Goal: Task Accomplishment & Management: Manage account settings

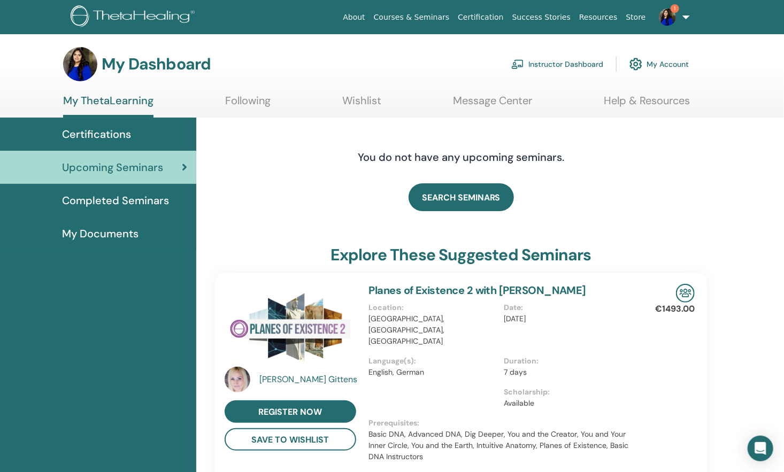
click at [658, 58] on link "My Account" at bounding box center [658, 64] width 59 height 24
click at [641, 61] on img at bounding box center [635, 64] width 13 height 18
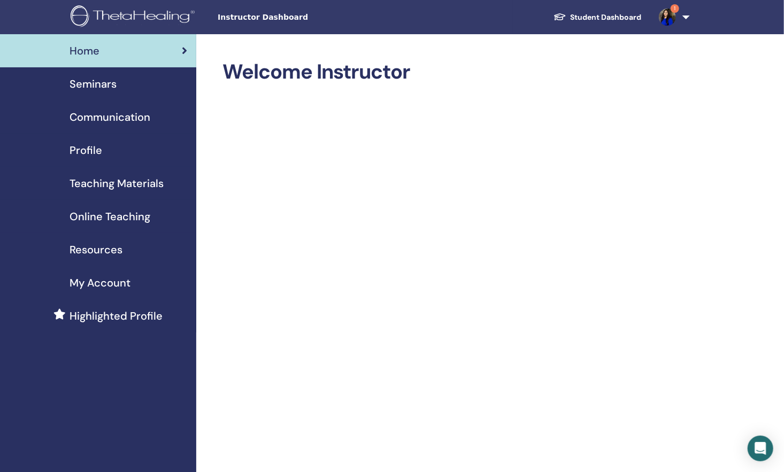
click at [119, 87] on div "Seminars" at bounding box center [98, 84] width 179 height 16
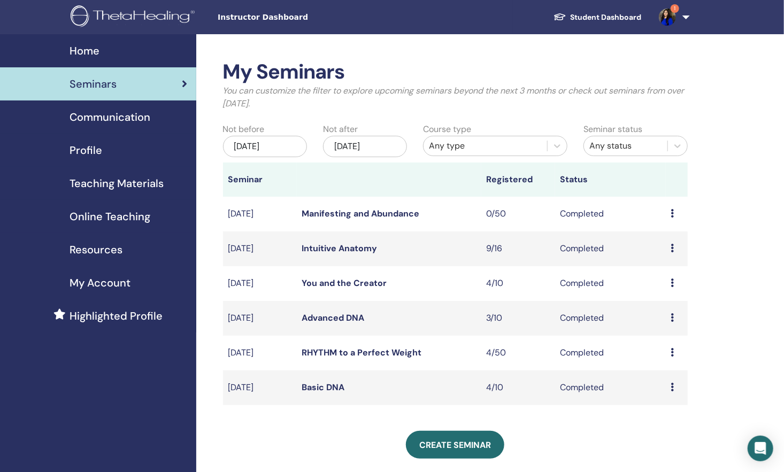
click at [424, 429] on div "My Seminars You can customize the filter to explore upcoming seminars beyond th…" at bounding box center [455, 303] width 465 height 487
click at [406, 377] on td "Basic DNA" at bounding box center [389, 388] width 184 height 35
click at [330, 386] on link "Basic DNA" at bounding box center [323, 387] width 43 height 11
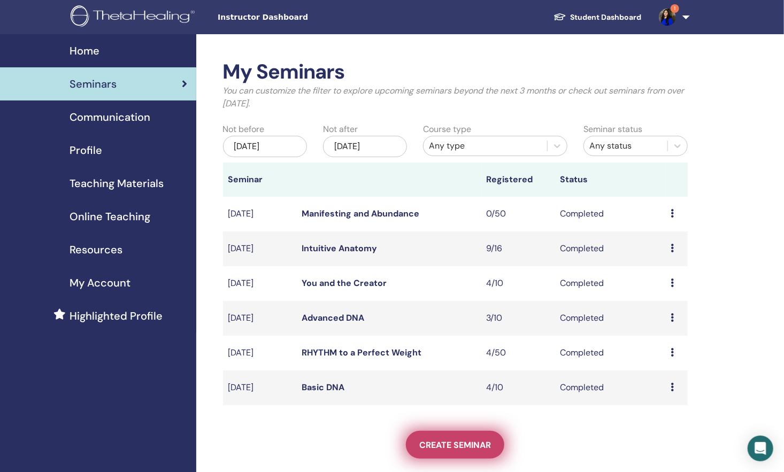
click at [460, 438] on link "Create seminar" at bounding box center [455, 445] width 98 height 28
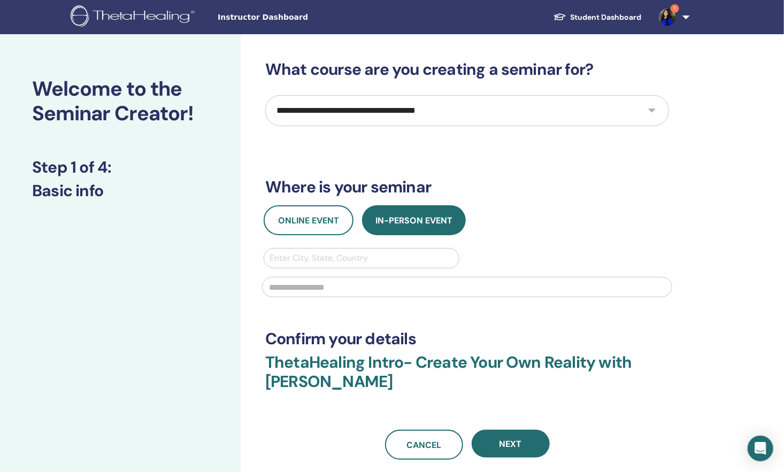
click at [460, 107] on select "**********" at bounding box center [467, 110] width 404 height 31
select select "*"
click at [265, 95] on select "**********" at bounding box center [467, 110] width 404 height 31
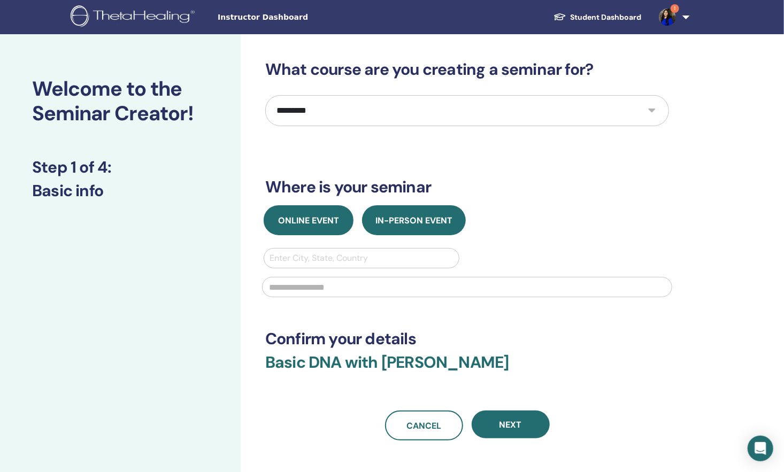
click at [305, 219] on span "Online Event" at bounding box center [308, 220] width 61 height 11
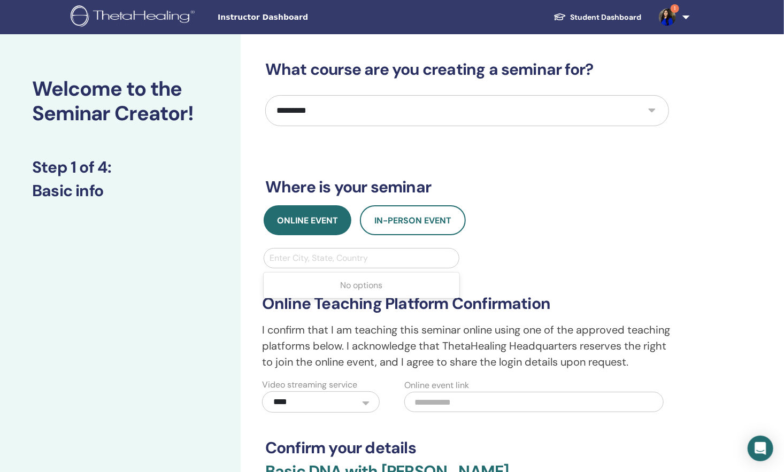
click at [303, 264] on div at bounding box center [362, 258] width 184 height 15
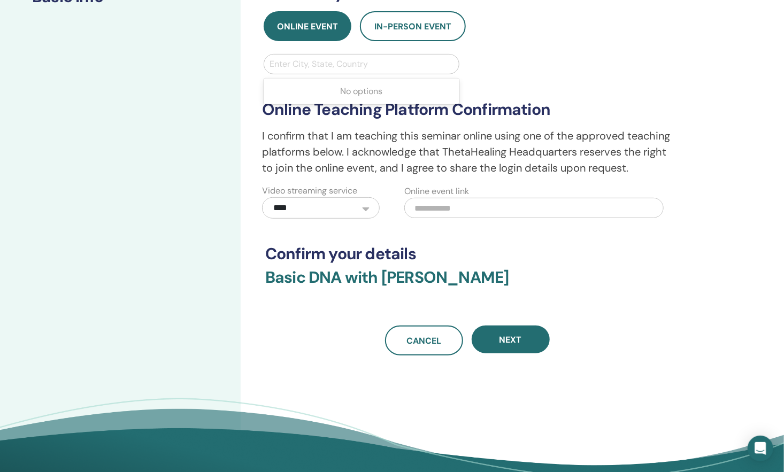
scroll to position [219, 0]
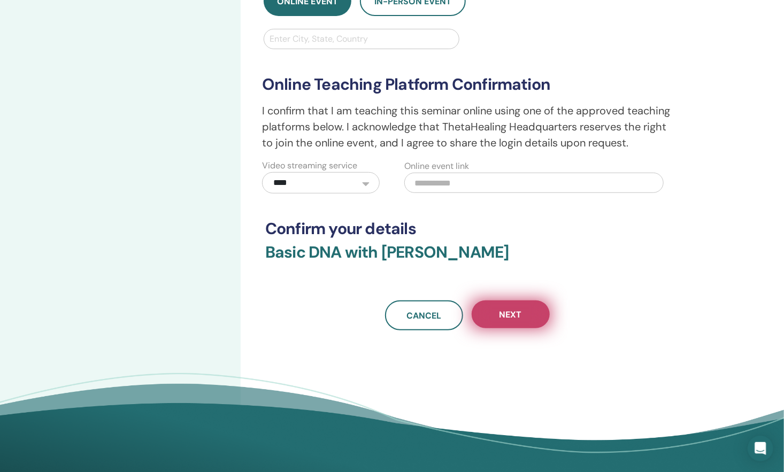
click at [503, 317] on span "Next" at bounding box center [510, 314] width 22 height 11
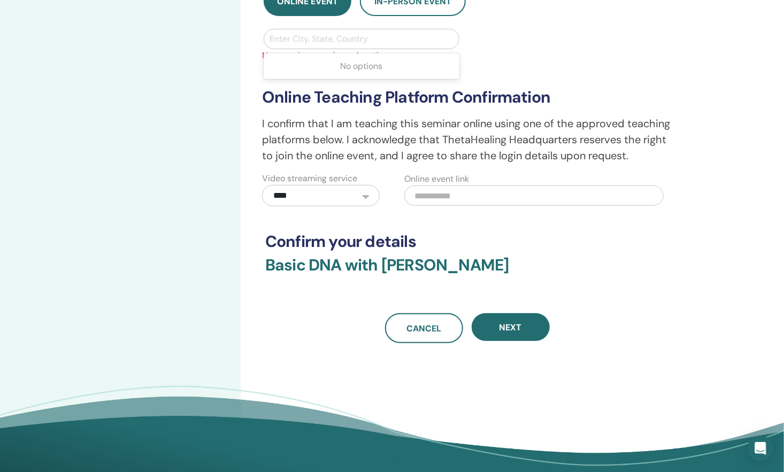
click at [364, 37] on div at bounding box center [362, 39] width 184 height 15
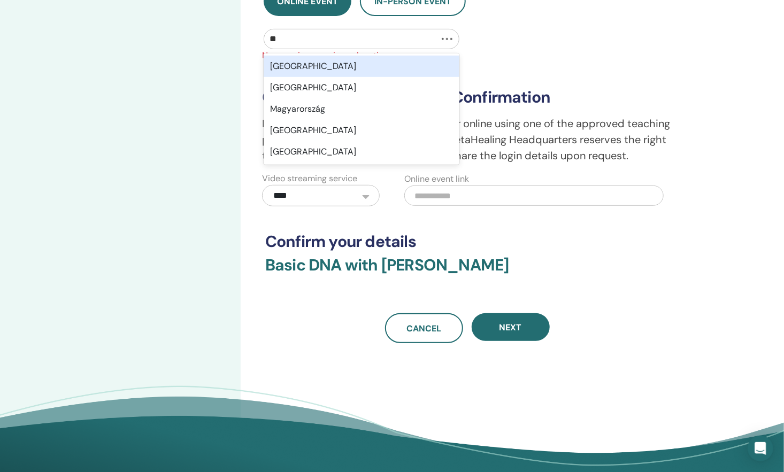
type input "***"
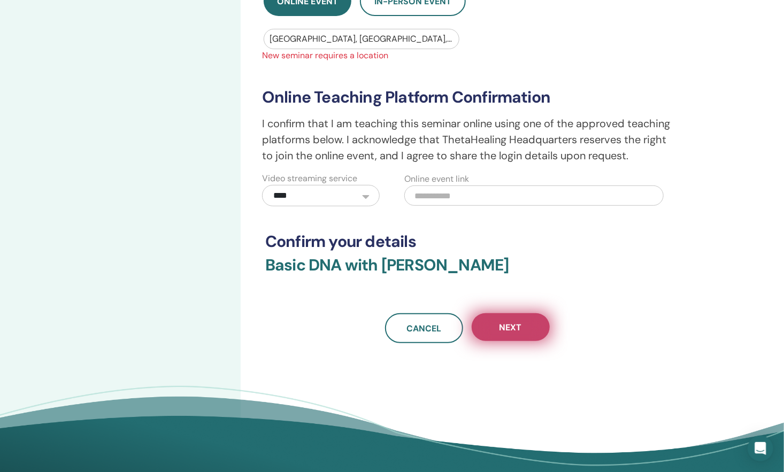
click at [503, 320] on button "Next" at bounding box center [511, 327] width 78 height 28
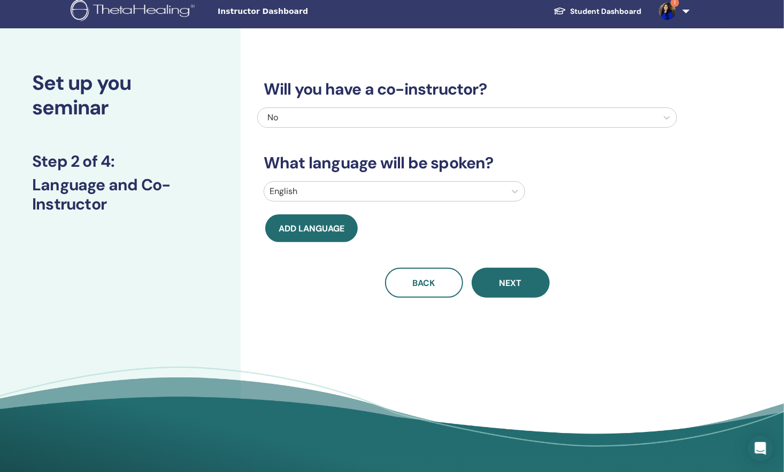
scroll to position [0, 0]
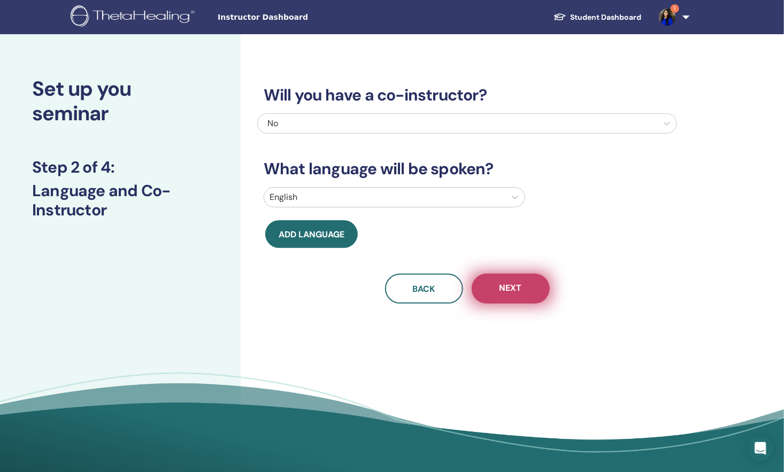
click at [503, 281] on button "Next" at bounding box center [511, 289] width 78 height 30
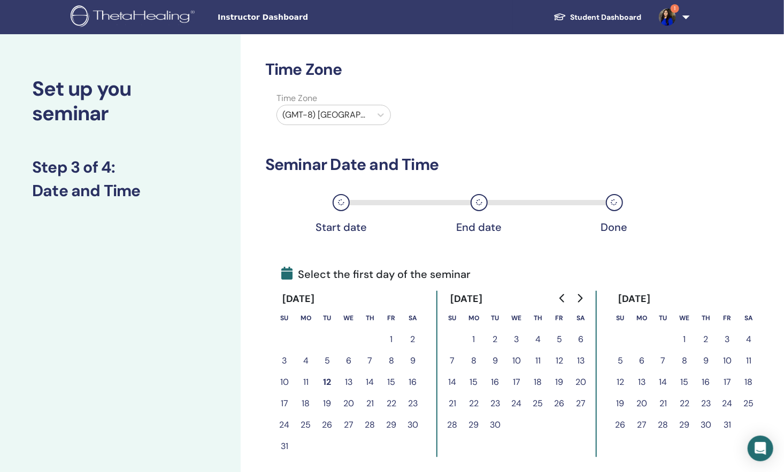
click at [473, 357] on button "8" at bounding box center [473, 360] width 21 height 21
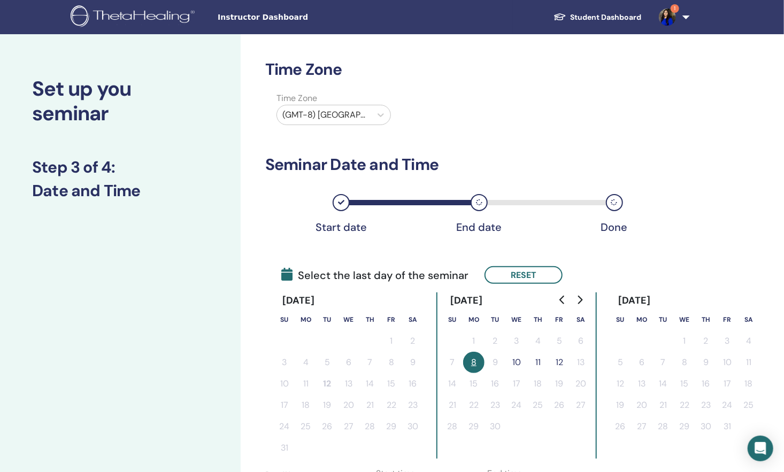
click at [536, 361] on button "11" at bounding box center [537, 362] width 21 height 21
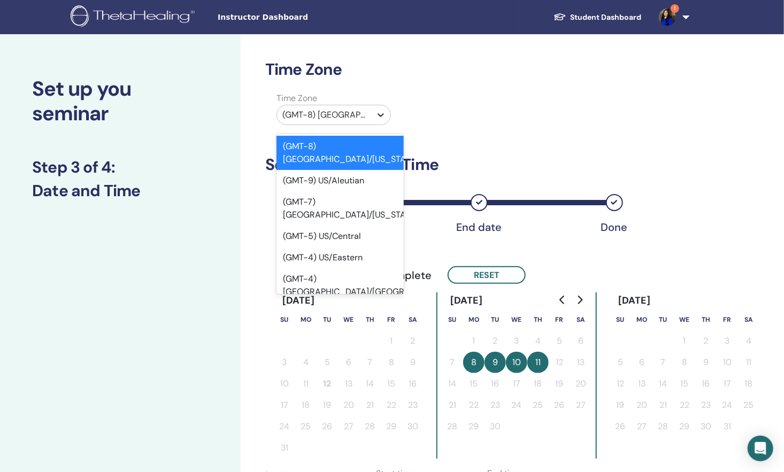
click at [377, 112] on icon at bounding box center [380, 115] width 11 height 11
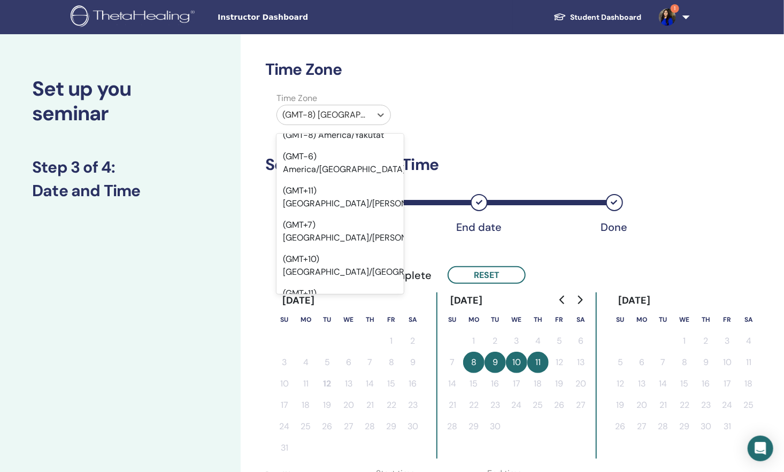
scroll to position [8623, 0]
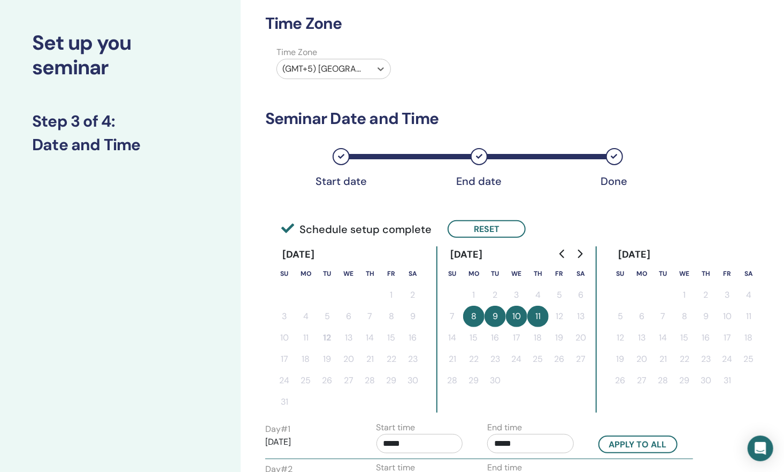
scroll to position [0, 0]
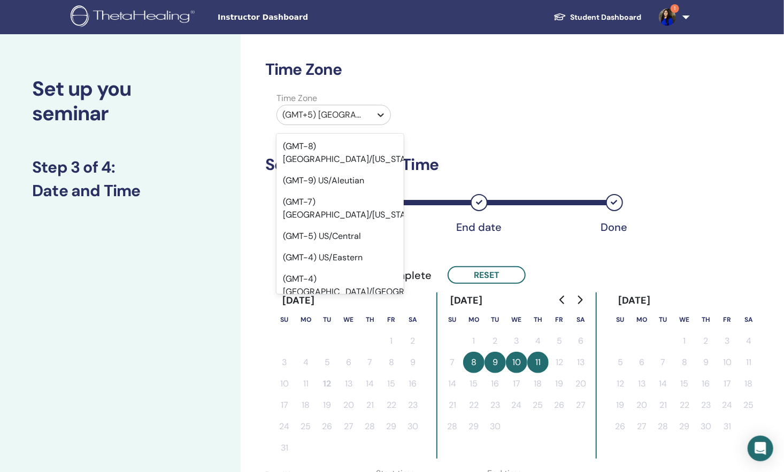
click at [385, 110] on icon at bounding box center [380, 115] width 11 height 11
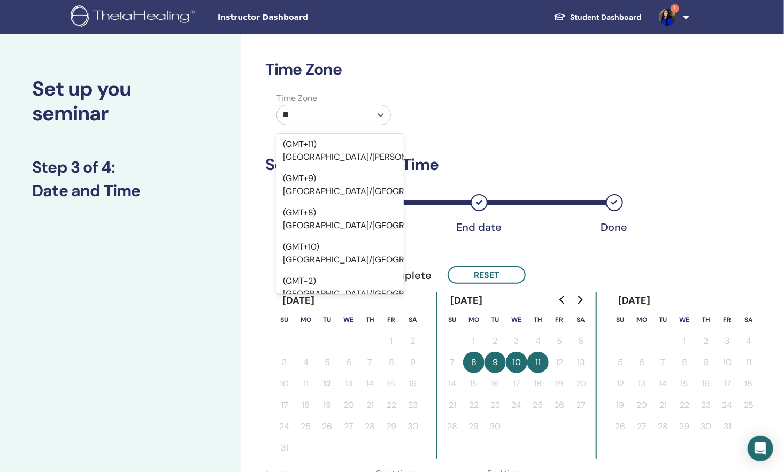
scroll to position [297, 0]
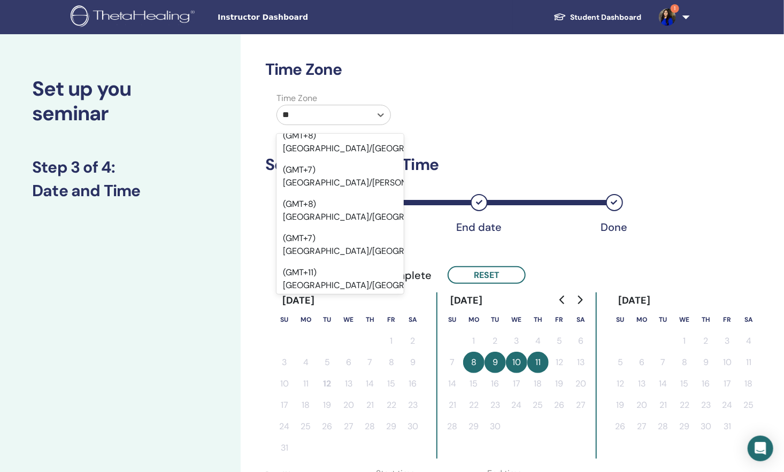
type input "***"
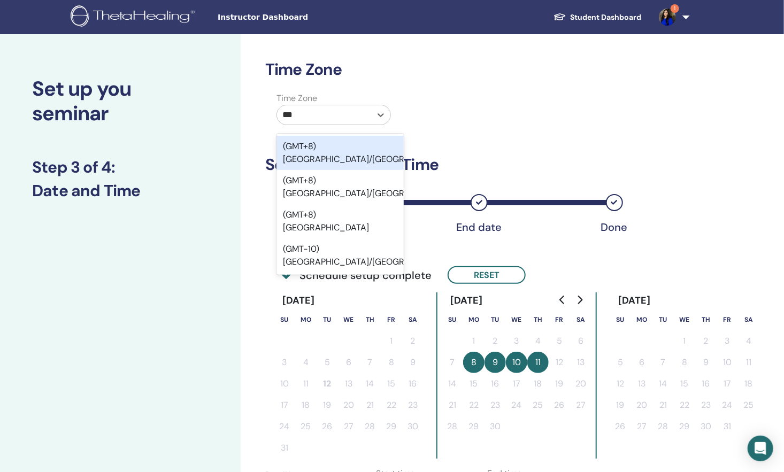
scroll to position [0, 0]
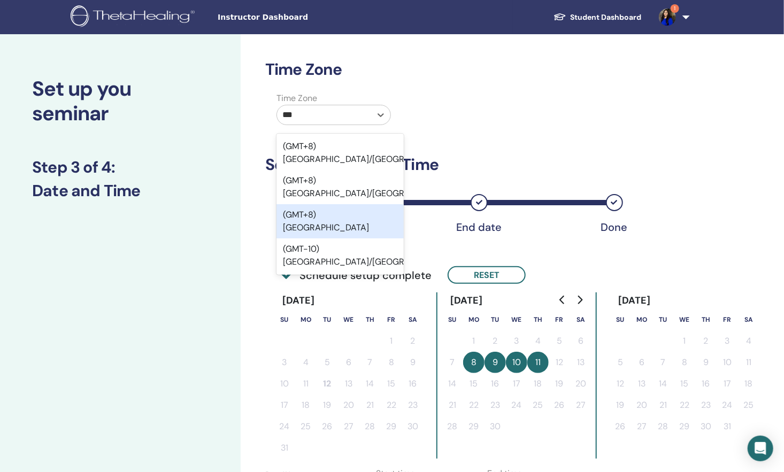
click at [311, 204] on div "(GMT+8) Hongkong" at bounding box center [339, 221] width 127 height 34
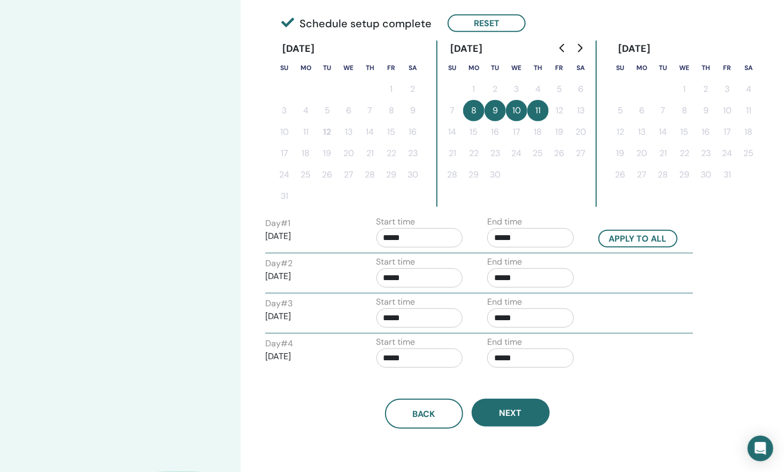
scroll to position [266, 0]
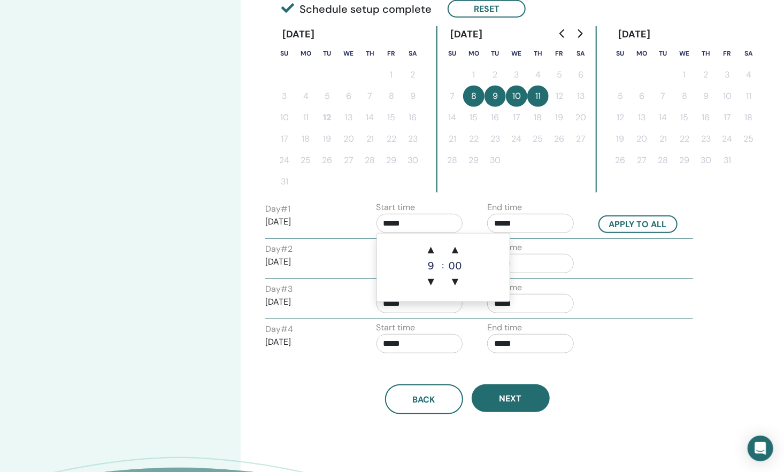
click at [431, 220] on input "*****" at bounding box center [419, 223] width 87 height 19
click at [433, 252] on span "▲" at bounding box center [430, 249] width 21 height 21
click at [431, 288] on span "▼" at bounding box center [430, 281] width 21 height 21
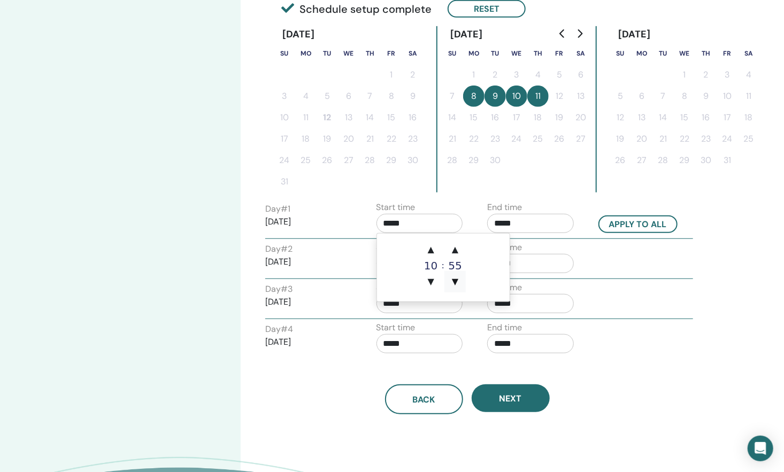
click at [456, 282] on span "▼" at bounding box center [454, 281] width 21 height 21
click at [453, 247] on span "▲" at bounding box center [454, 249] width 21 height 21
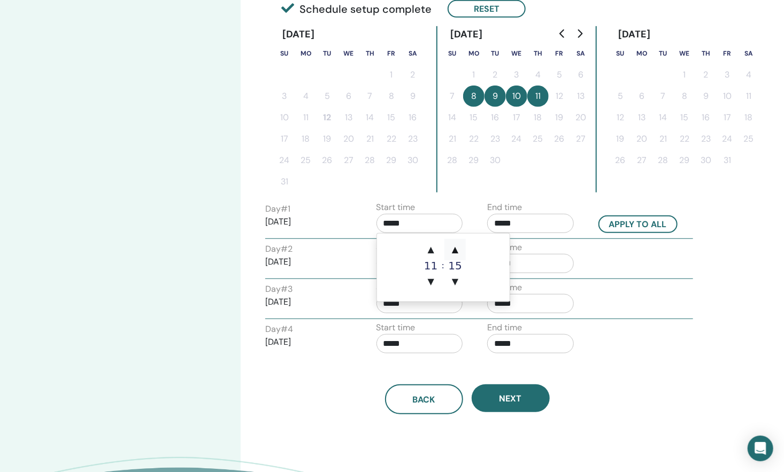
click at [453, 247] on span "▲" at bounding box center [454, 249] width 21 height 21
click at [453, 284] on span "▼" at bounding box center [454, 281] width 21 height 21
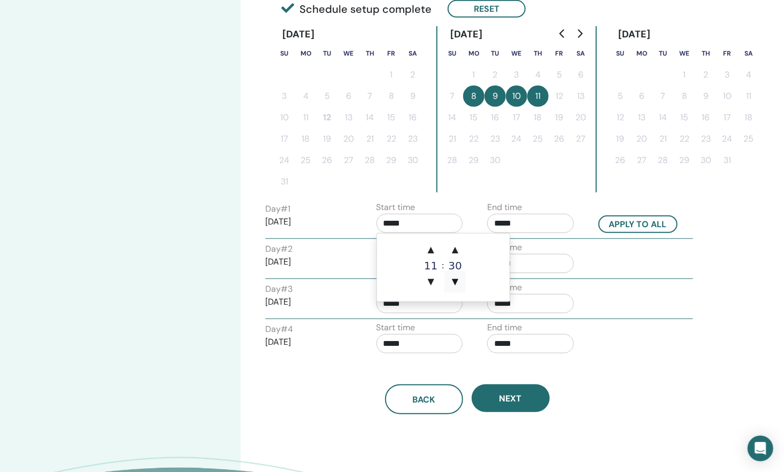
type input "*****"
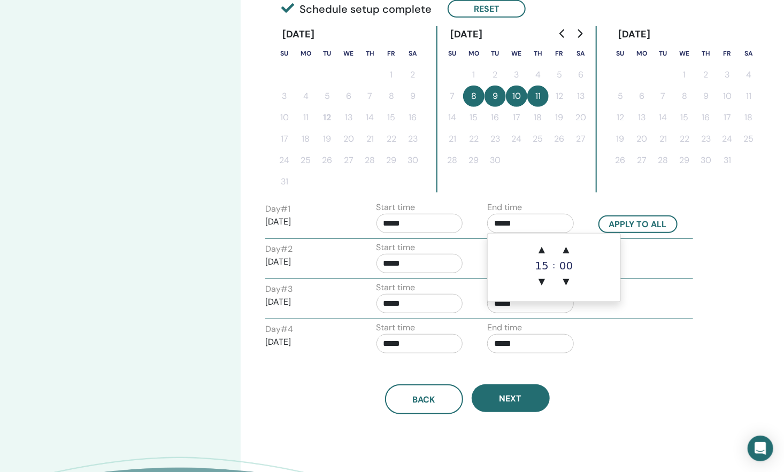
click at [512, 225] on input "*****" at bounding box center [530, 223] width 87 height 19
click at [563, 249] on span "▲" at bounding box center [566, 249] width 21 height 21
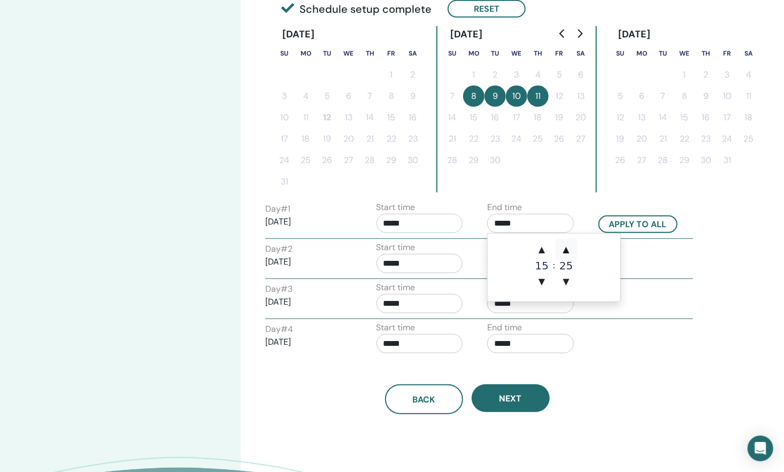
click at [563, 249] on span "▲" at bounding box center [566, 249] width 21 height 21
click at [566, 276] on span "▼" at bounding box center [566, 281] width 21 height 21
type input "*****"
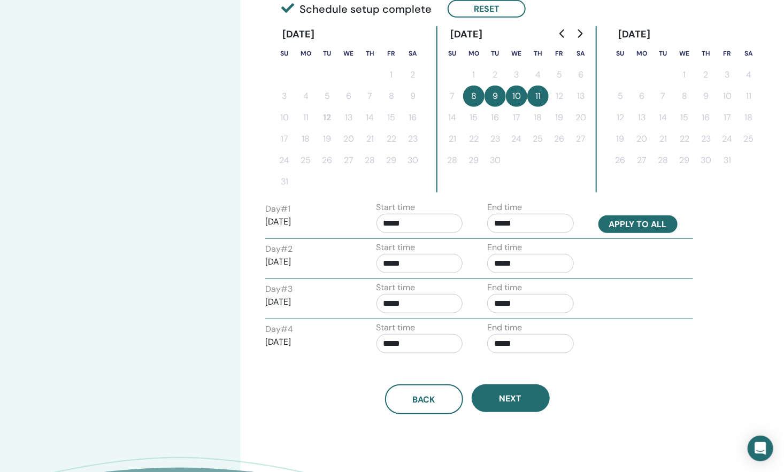
click at [617, 224] on button "Apply to all" at bounding box center [637, 224] width 79 height 18
type input "*****"
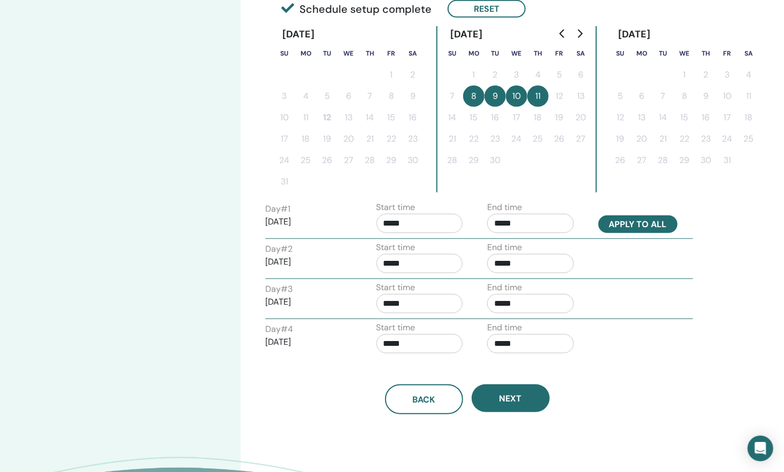
type input "*****"
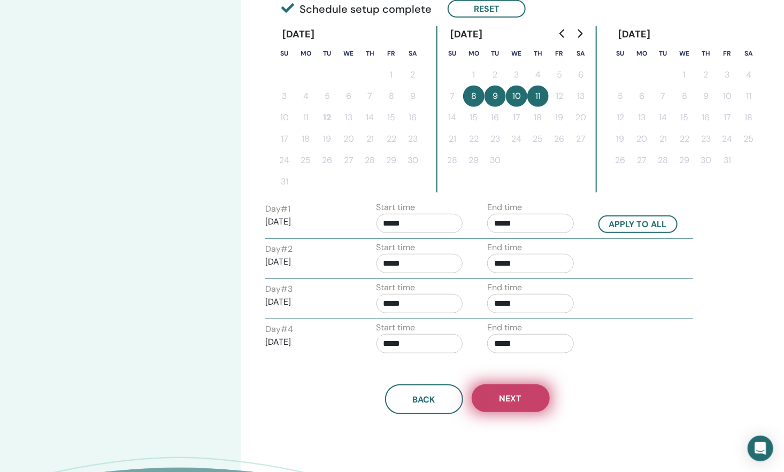
click at [508, 393] on span "Next" at bounding box center [510, 398] width 22 height 11
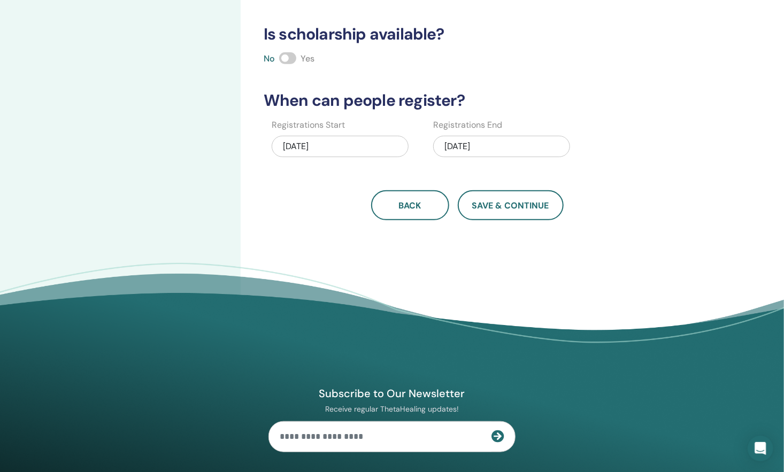
click at [336, 140] on div "08/12/2025" at bounding box center [340, 146] width 137 height 21
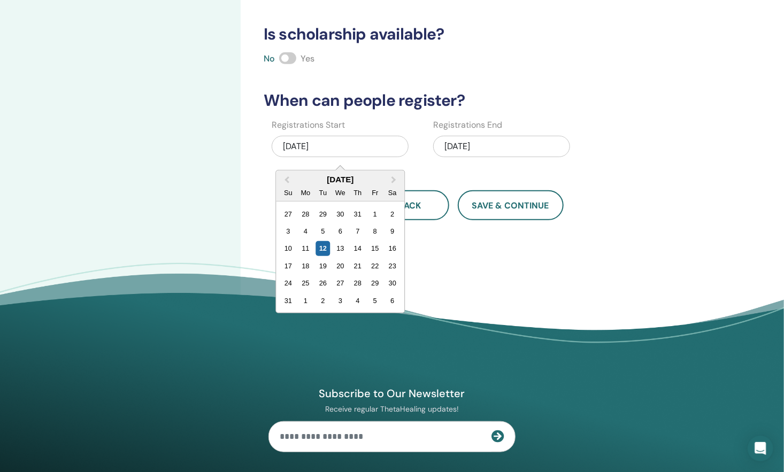
click at [486, 142] on div "09/11/2025" at bounding box center [501, 146] width 137 height 21
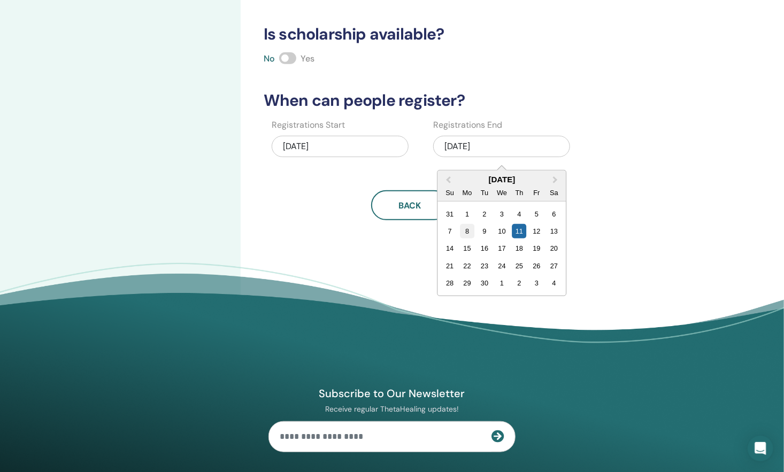
click at [465, 224] on div "8" at bounding box center [467, 231] width 14 height 14
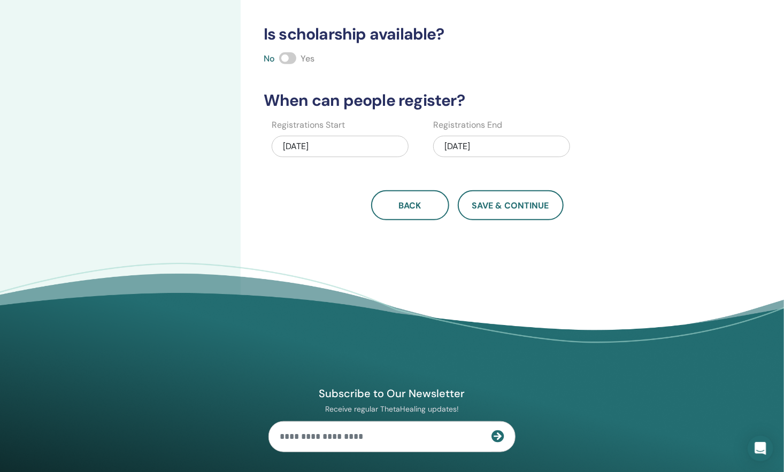
click at [488, 141] on div "09/08/2025" at bounding box center [501, 146] width 137 height 21
click at [287, 64] on div "No Yes" at bounding box center [467, 58] width 420 height 13
click at [281, 50] on div "How many people can attend? Number of Seats * How much will the Price be? Curre…" at bounding box center [467, 7] width 420 height 427
click at [283, 60] on span at bounding box center [287, 58] width 17 height 12
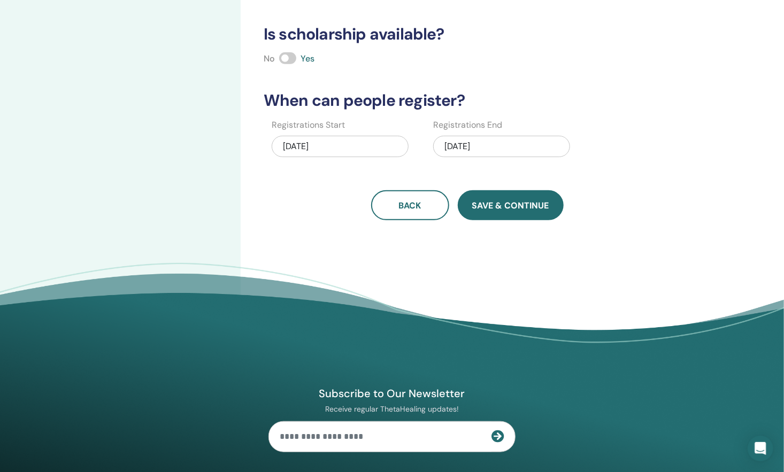
click at [470, 192] on button "Save & Continue" at bounding box center [511, 205] width 106 height 30
click at [484, 207] on span "Save & Continue" at bounding box center [510, 205] width 77 height 11
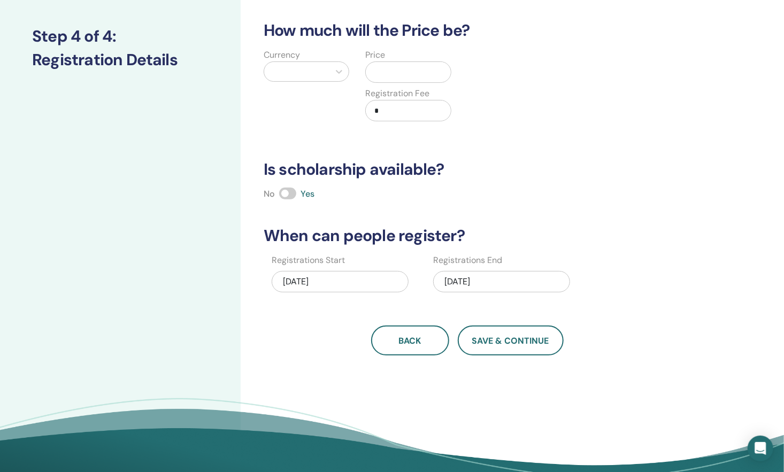
scroll to position [134, 0]
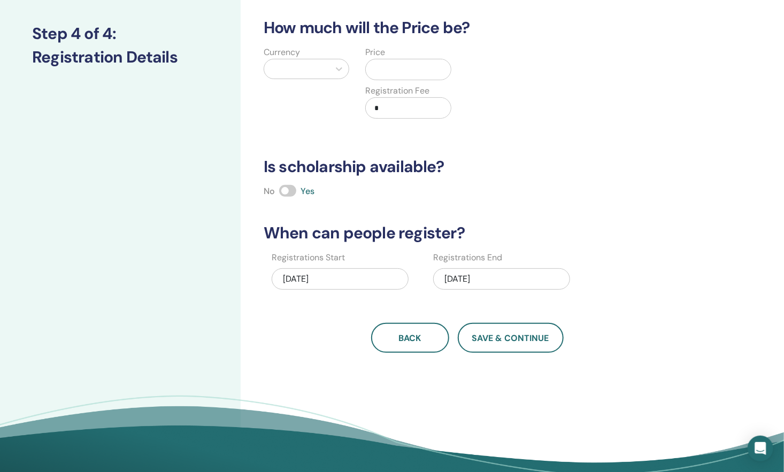
click at [326, 64] on div at bounding box center [296, 68] width 65 height 19
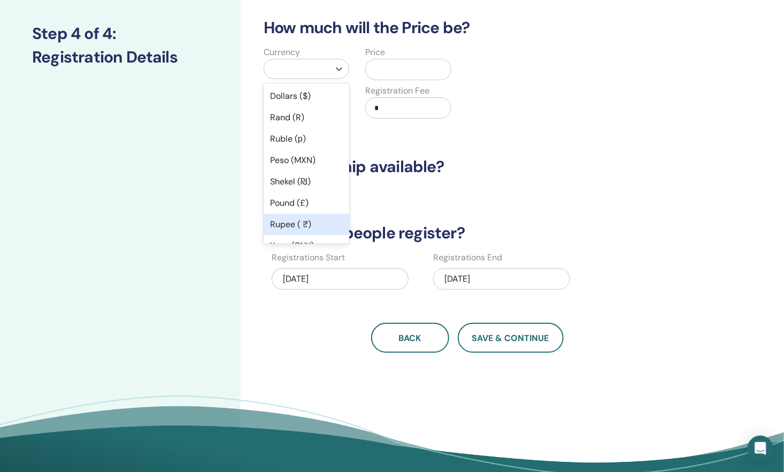
click at [313, 219] on div "Rupee ( ₹)" at bounding box center [307, 224] width 86 height 21
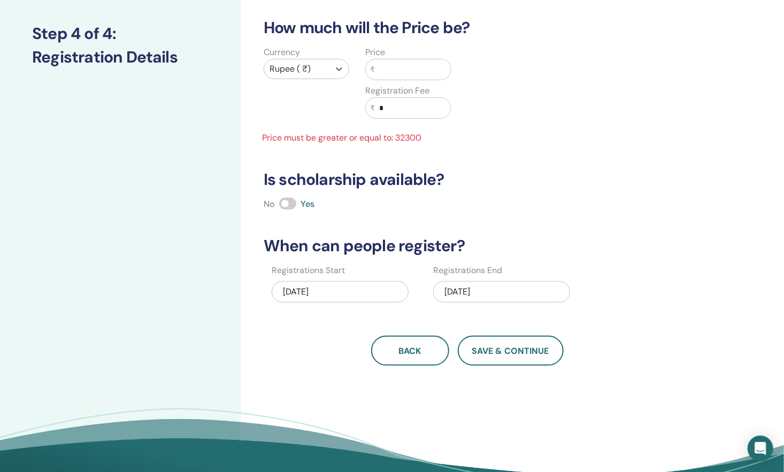
click at [390, 64] on input "text" at bounding box center [412, 69] width 75 height 20
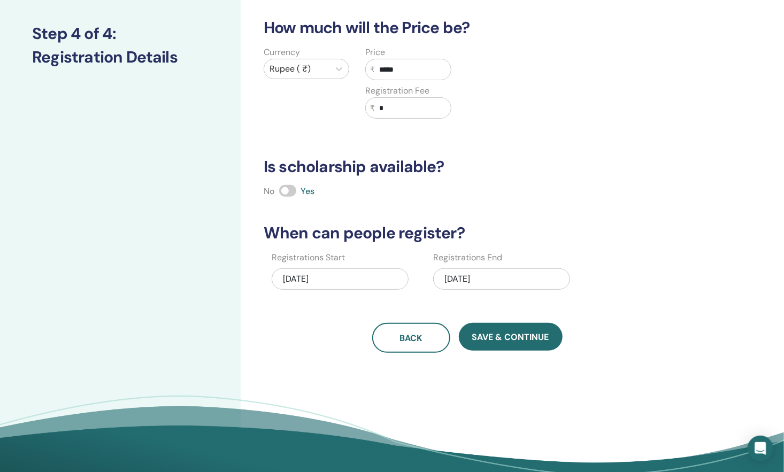
type input "*****"
click at [392, 104] on input "*" at bounding box center [412, 108] width 75 height 20
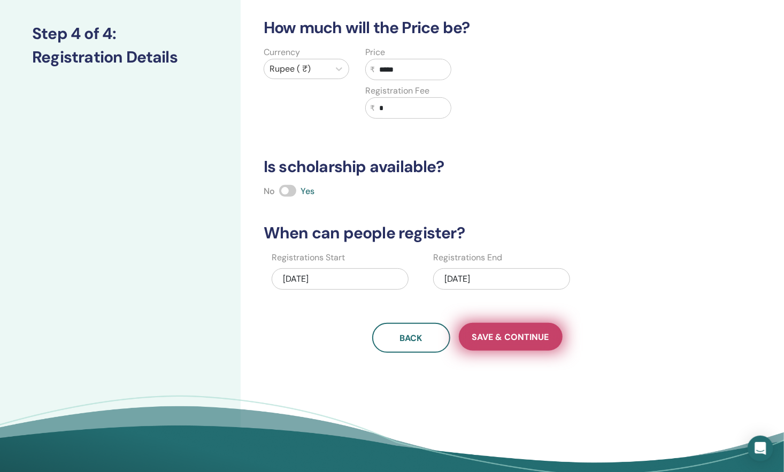
click at [512, 325] on button "Save & Continue" at bounding box center [511, 337] width 104 height 28
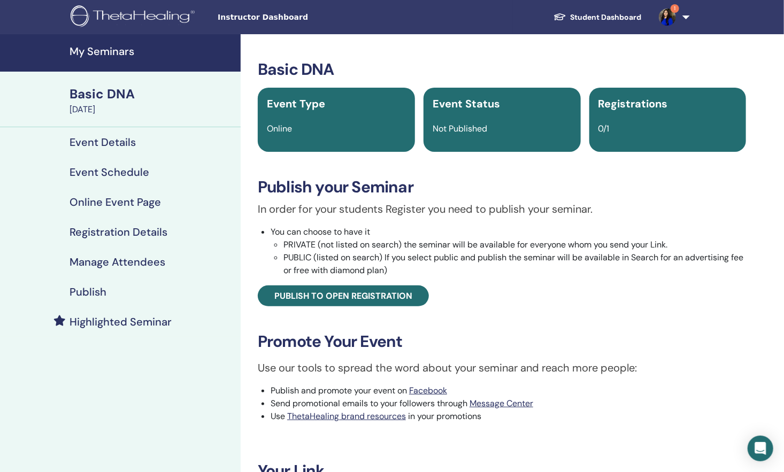
click at [629, 141] on div "Registrations 0/1" at bounding box center [667, 120] width 157 height 64
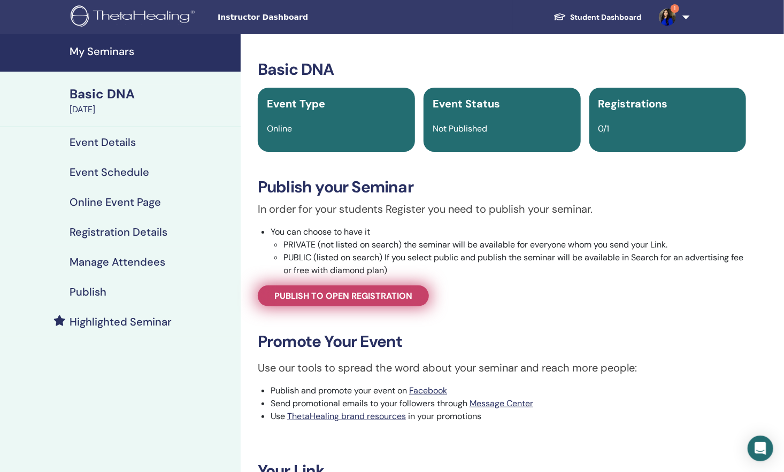
click at [372, 303] on link "Publish to open registration" at bounding box center [343, 296] width 171 height 21
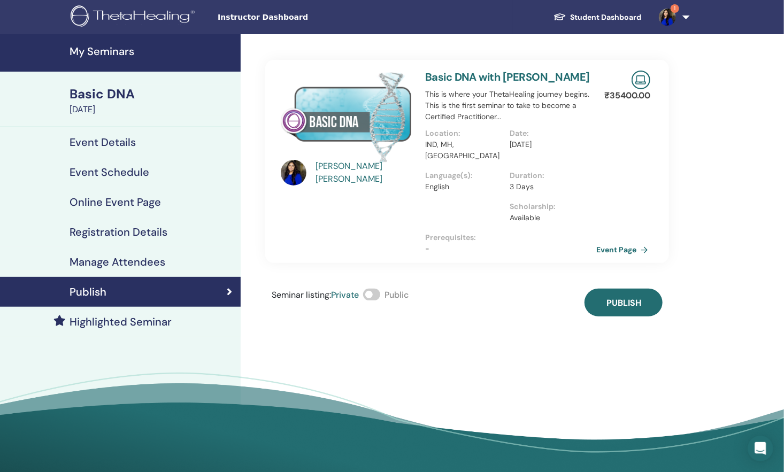
click at [628, 243] on link "Event Page" at bounding box center [624, 250] width 56 height 16
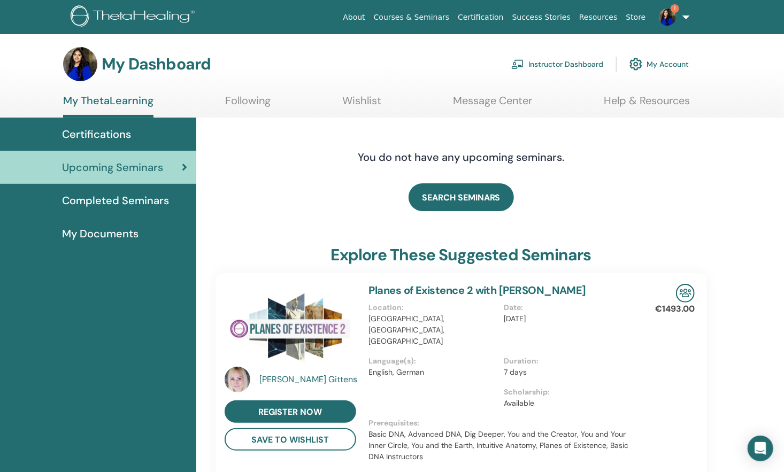
click at [641, 67] on img at bounding box center [635, 64] width 13 height 18
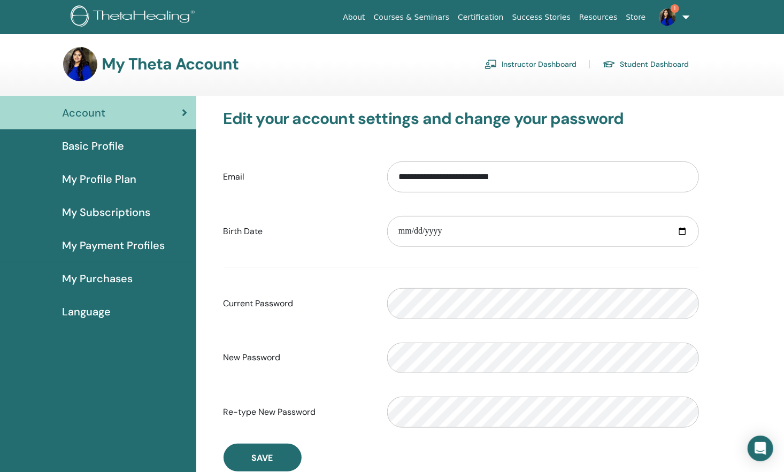
click at [525, 59] on link "Instructor Dashboard" at bounding box center [530, 64] width 92 height 17
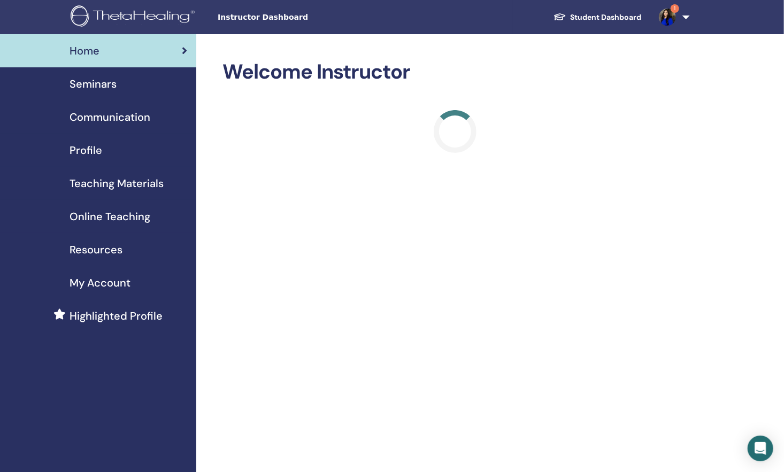
click at [110, 88] on span "Seminars" at bounding box center [93, 84] width 47 height 16
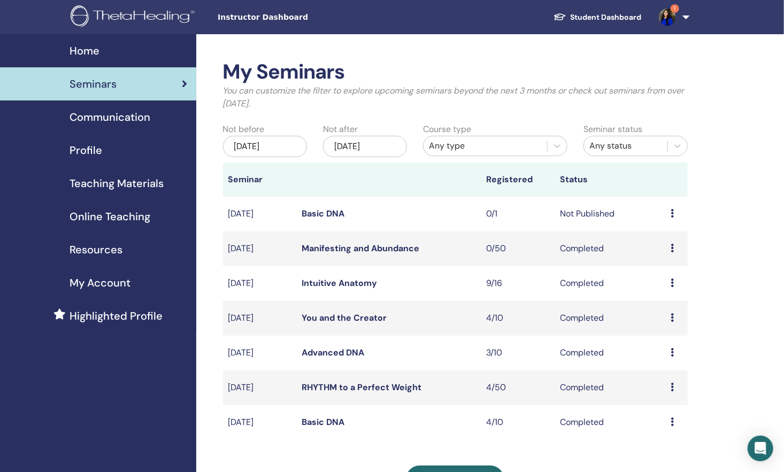
click at [671, 216] on icon at bounding box center [672, 213] width 3 height 9
click at [667, 248] on li "Edit" at bounding box center [667, 241] width 58 height 16
click at [667, 213] on td "Preview Edit Attendees Cancel" at bounding box center [677, 214] width 22 height 35
click at [674, 213] on icon at bounding box center [672, 213] width 3 height 9
click at [656, 235] on link "Edit" at bounding box center [657, 237] width 16 height 11
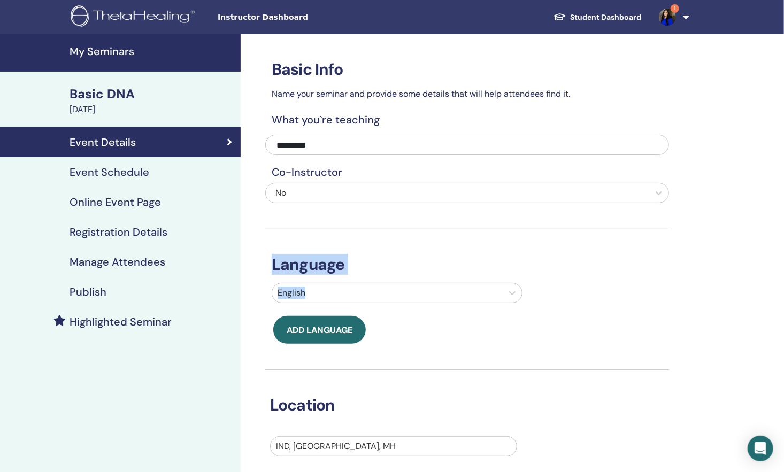
drag, startPoint x: 783, startPoint y: 210, endPoint x: 794, endPoint y: 243, distance: 34.7
click at [784, 243] on html "Instructor Dashboard Student Dashboard 1 RP Richa Parikh My ThetaLearning My Th…" at bounding box center [392, 236] width 784 height 472
click at [101, 257] on h4 "Manage Attendees" at bounding box center [118, 262] width 96 height 13
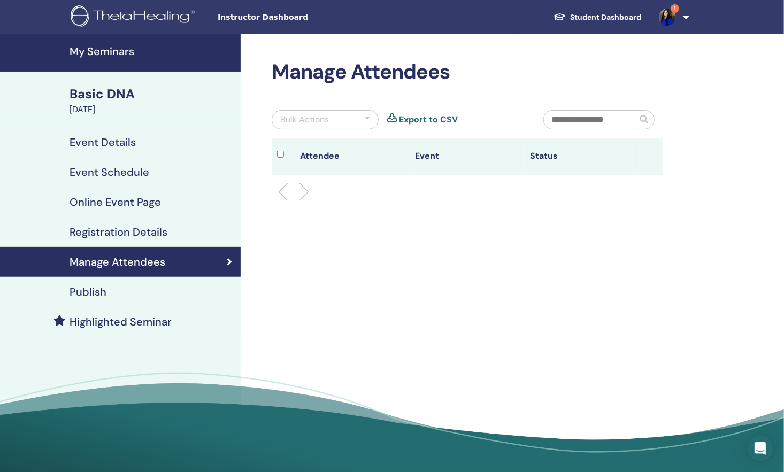
click at [357, 116] on div "Bulk Actions" at bounding box center [325, 119] width 107 height 19
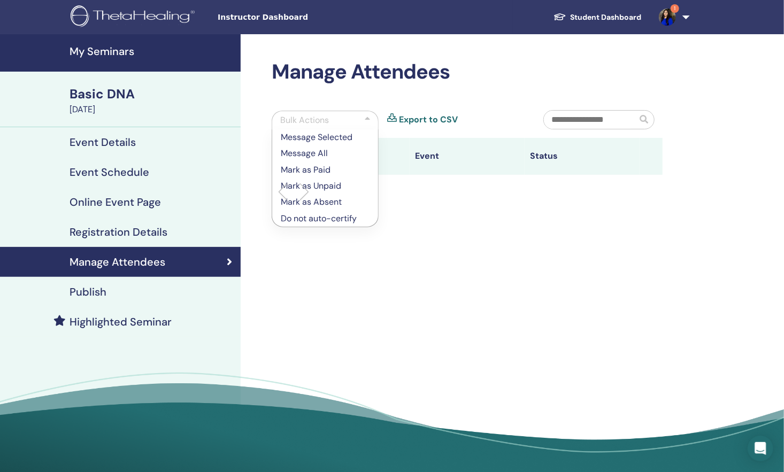
click at [398, 167] on th "Attendee" at bounding box center [352, 156] width 115 height 37
click at [427, 217] on div "Manage Attendees Bulk Actions Message Selected Message All Mark as Paid Mark as…" at bounding box center [502, 256] width 522 height 445
click at [392, 201] on div at bounding box center [467, 192] width 407 height 34
click at [152, 233] on h4 "Registration Details" at bounding box center [119, 232] width 98 height 13
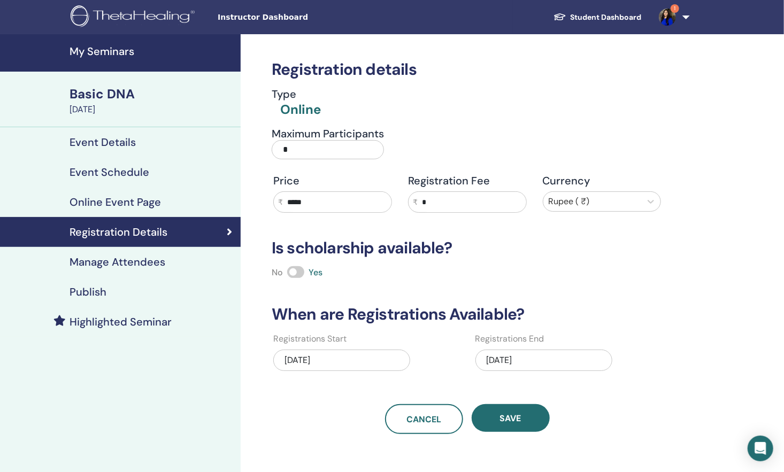
click at [301, 143] on input "*" at bounding box center [328, 149] width 112 height 19
type input "**"
click at [116, 201] on h4 "Online Event Page" at bounding box center [115, 202] width 91 height 13
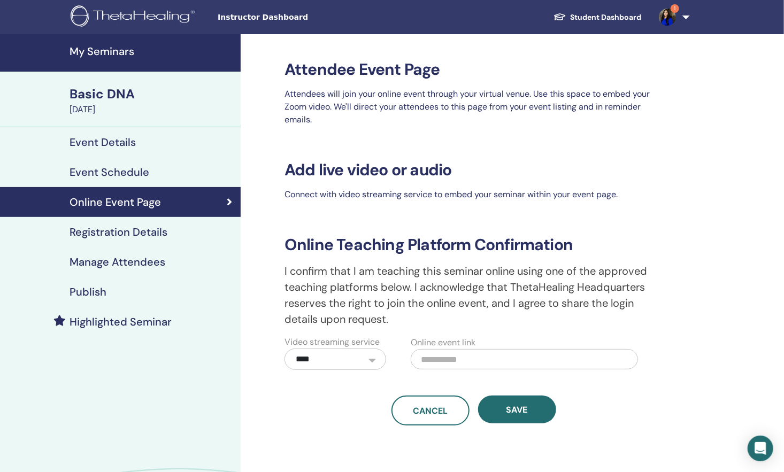
click at [110, 230] on h4 "Registration Details" at bounding box center [119, 232] width 98 height 13
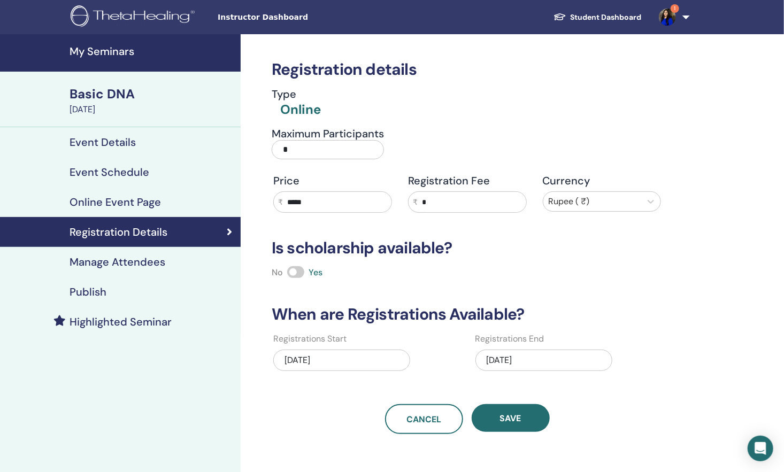
click at [330, 143] on input "*" at bounding box center [328, 149] width 112 height 19
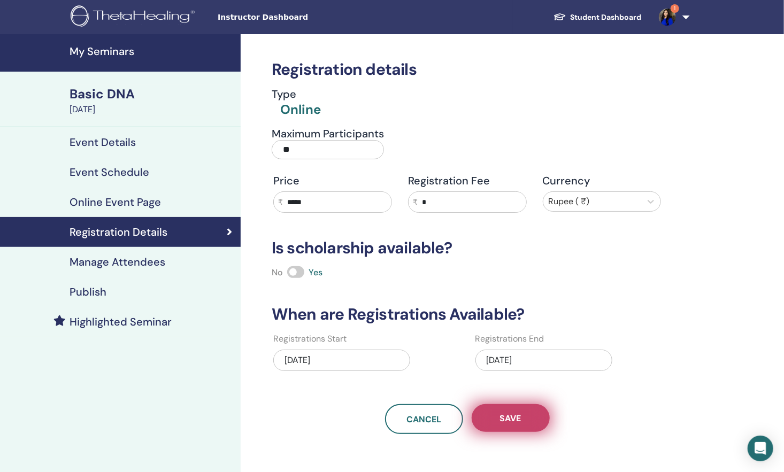
type input "**"
click at [529, 415] on button "Save" at bounding box center [511, 418] width 78 height 28
click at [534, 426] on button "Save" at bounding box center [511, 418] width 78 height 28
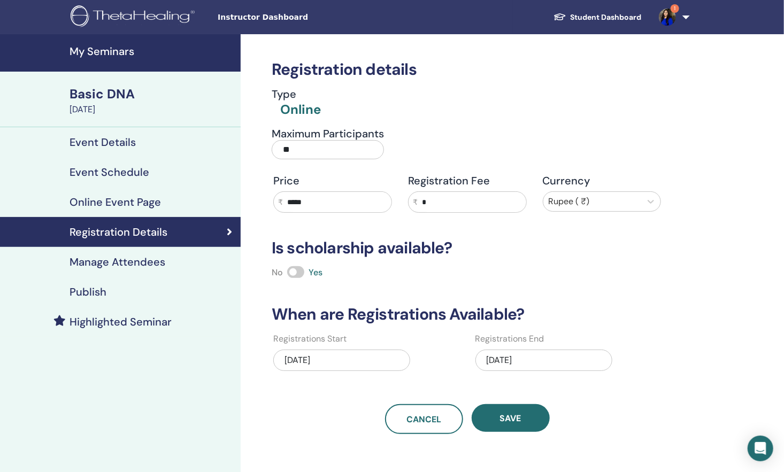
click at [155, 293] on div "Publish" at bounding box center [121, 292] width 224 height 13
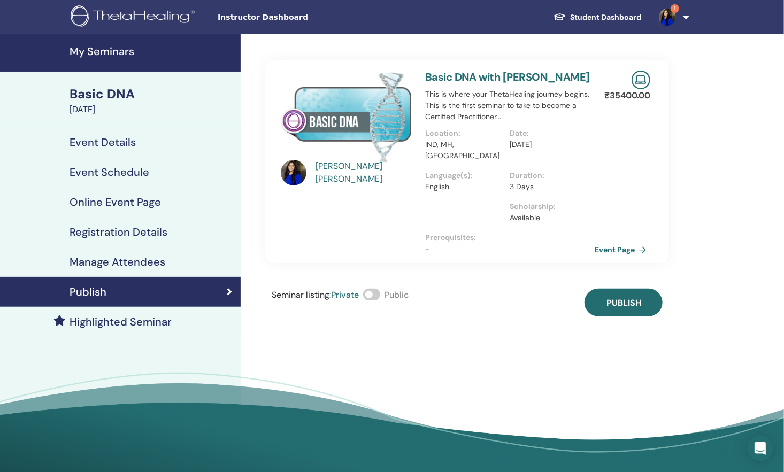
click at [371, 289] on span at bounding box center [371, 295] width 17 height 12
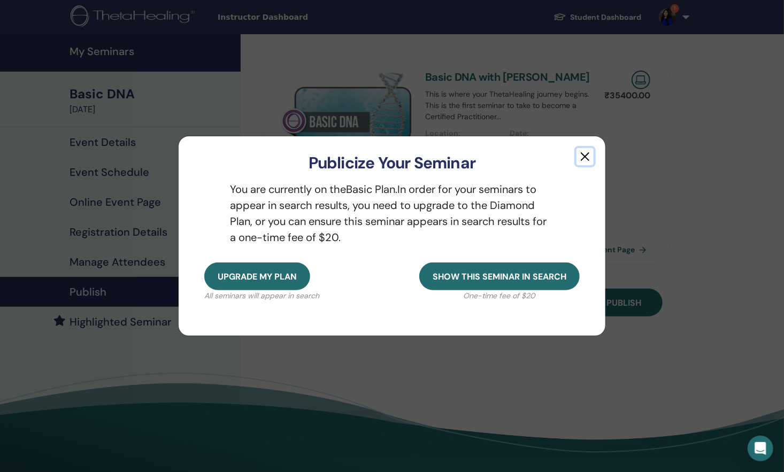
click at [586, 150] on button "button" at bounding box center [584, 156] width 17 height 17
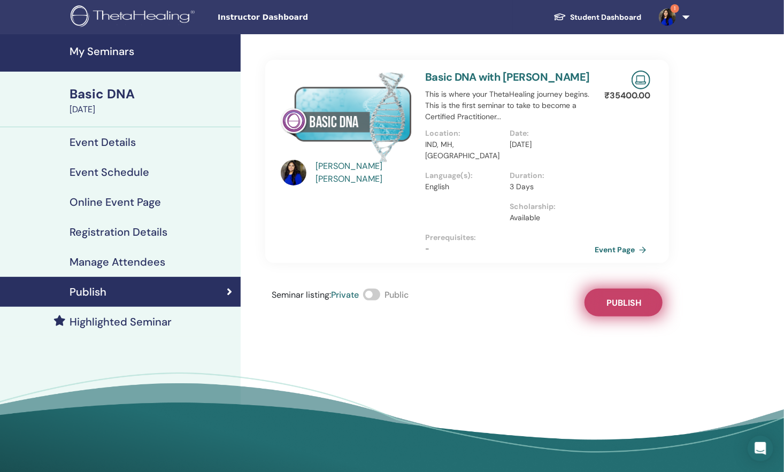
click at [650, 296] on button "Publish" at bounding box center [623, 303] width 78 height 28
